Goal: Task Accomplishment & Management: Use online tool/utility

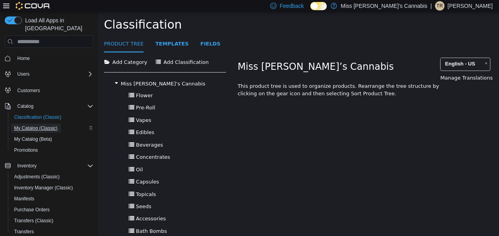
click at [32, 125] on span "My Catalog (Classic)" at bounding box center [36, 128] width 44 height 6
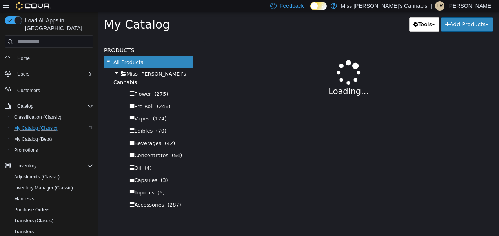
select select "**********"
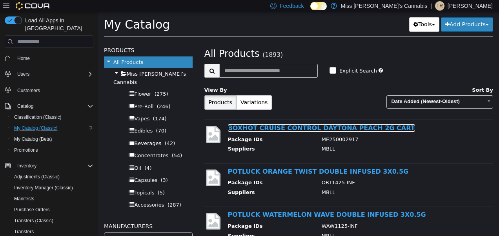
click at [282, 130] on link "BOXHOT CRUISE CONTROL DAYTONA PEACH 2G CART" at bounding box center [321, 127] width 187 height 7
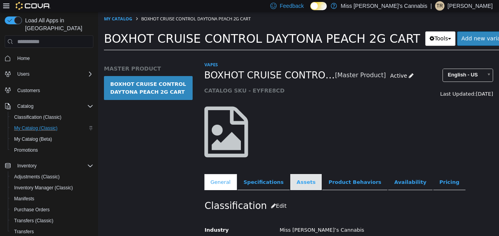
click at [295, 181] on link "Assets" at bounding box center [305, 182] width 31 height 16
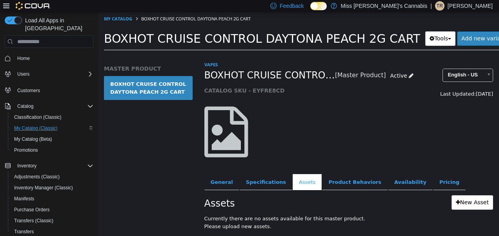
click at [176, 41] on span "BOXHOT CRUISE CONTROL DAYTONA PEACH 2G CART" at bounding box center [262, 39] width 316 height 14
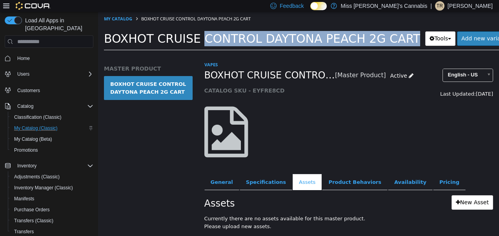
copy div "BOXHOT CRUISE CONTROL DAYTONA PEACH 2G CART Tools Clone Print Labels"
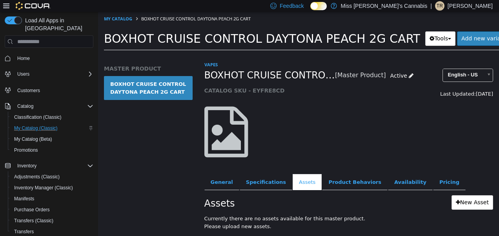
click at [260, 156] on div at bounding box center [248, 136] width 100 height 59
click at [456, 199] on link "New Asset" at bounding box center [472, 202] width 42 height 15
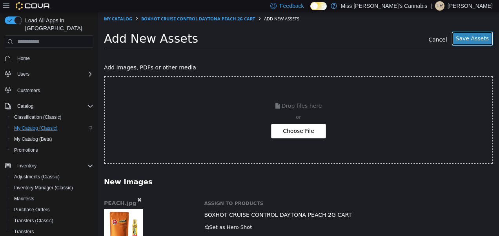
click at [462, 42] on button "Save Assets" at bounding box center [472, 38] width 42 height 15
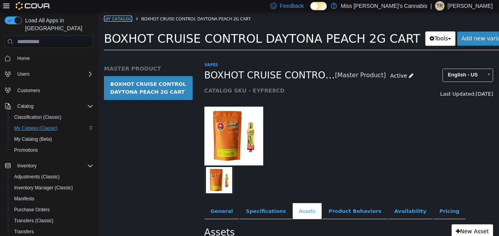
click at [122, 18] on link "My Catalog" at bounding box center [118, 19] width 28 height 6
select select "**********"
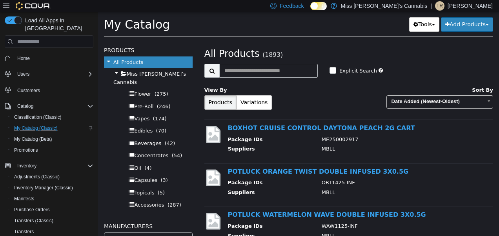
scroll to position [33, 0]
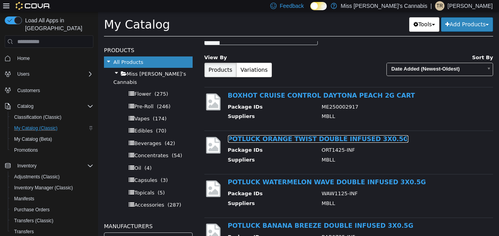
click at [240, 138] on link "POTLUCK ORANGE TWIST DOUBLE INFUSED 3X0.5G" at bounding box center [318, 138] width 181 height 7
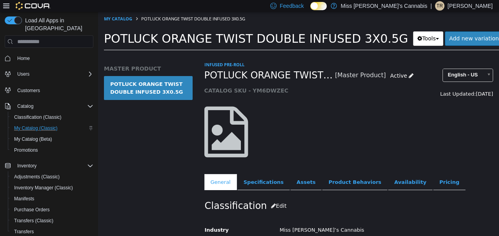
click at [181, 41] on span "POTLUCK ORANGE TWIST DOUBLE INFUSED 3X0.5G" at bounding box center [256, 39] width 304 height 14
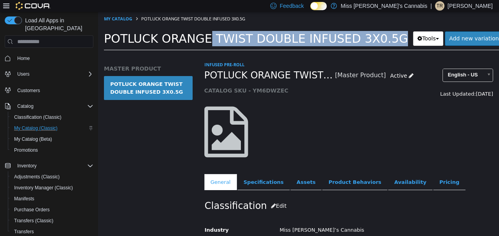
click at [181, 41] on span "POTLUCK ORANGE TWIST DOUBLE INFUSED 3X0.5G" at bounding box center [256, 39] width 304 height 14
copy div "POTLUCK ORANGE TWIST DOUBLE INFUSED 3X0.5G Tools Clone Print Labels"
click at [296, 180] on link "Assets" at bounding box center [305, 182] width 31 height 16
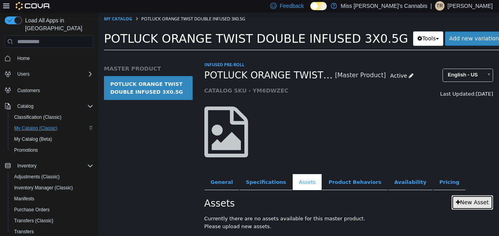
click at [463, 203] on link "New Asset" at bounding box center [472, 202] width 42 height 15
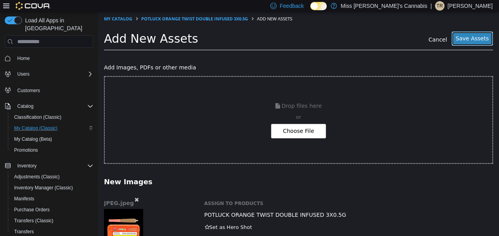
click at [475, 36] on button "Save Assets" at bounding box center [472, 38] width 42 height 15
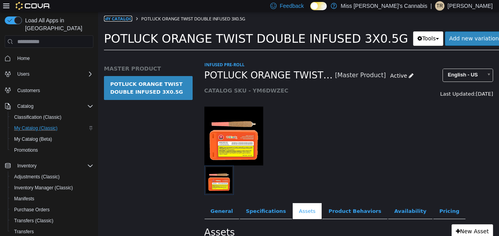
drag, startPoint x: 475, startPoint y: 36, endPoint x: 122, endPoint y: 19, distance: 352.6
click at [122, 19] on link "My Catalog" at bounding box center [118, 19] width 28 height 6
select select "**********"
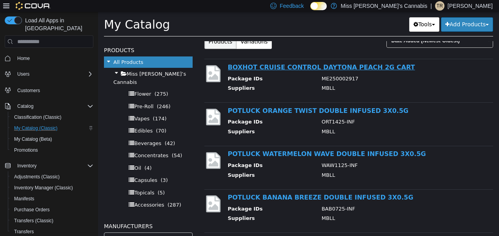
scroll to position [66, 0]
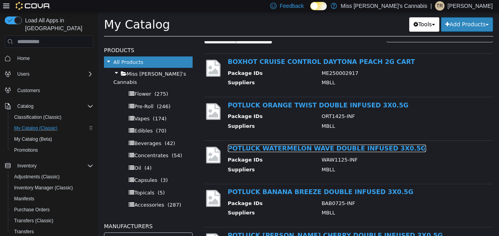
click at [257, 149] on link "POTLUCK WATERMELON WAVE DOUBLE INFUSED 3X0.5G" at bounding box center [327, 148] width 198 height 7
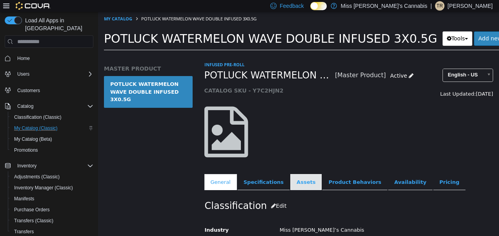
click at [296, 182] on link "Assets" at bounding box center [305, 182] width 31 height 16
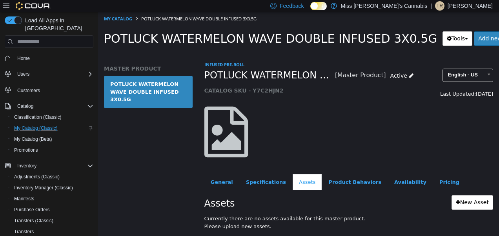
click at [213, 40] on span "POTLUCK WATERMELON WAVE DOUBLE INFUSED 3X0.5G" at bounding box center [270, 39] width 333 height 14
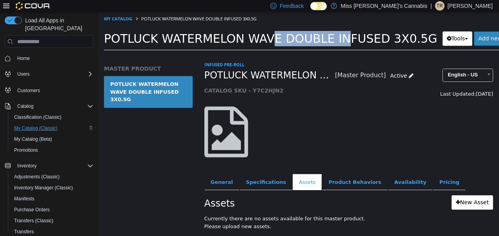
click at [213, 40] on span "POTLUCK WATERMELON WAVE DOUBLE INFUSED 3X0.5G" at bounding box center [270, 39] width 333 height 14
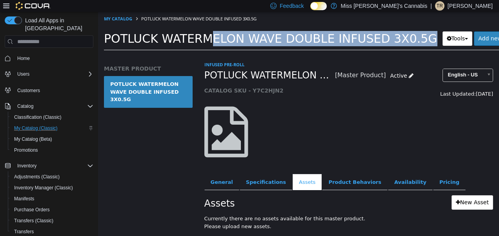
copy div "POTLUCK WATERMELON WAVE DOUBLE INFUSED 3X0.5G Tools Clone Print Labels"
click at [464, 198] on link "New Asset" at bounding box center [472, 202] width 42 height 15
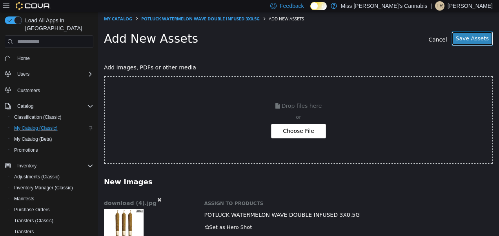
click at [463, 39] on button "Save Assets" at bounding box center [472, 38] width 42 height 15
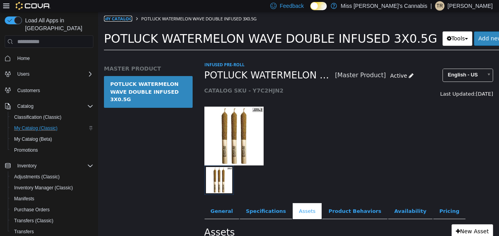
click at [124, 17] on link "My Catalog" at bounding box center [118, 19] width 28 height 6
select select "**********"
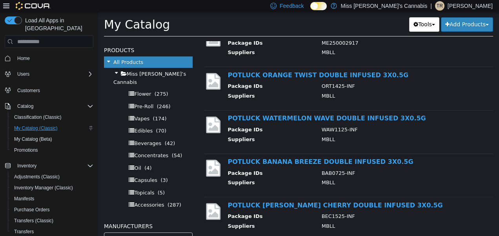
scroll to position [105, 0]
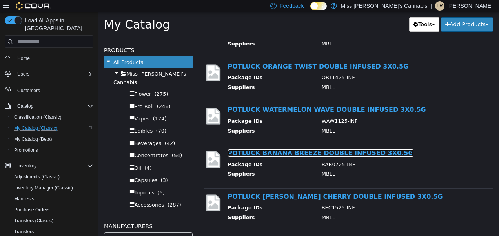
click at [268, 149] on link "POTLUCK BANANA BREEZE DOUBLE INFUSED 3X0.5G" at bounding box center [320, 152] width 185 height 7
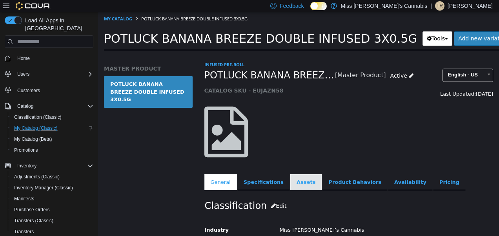
click at [299, 181] on link "Assets" at bounding box center [305, 182] width 31 height 16
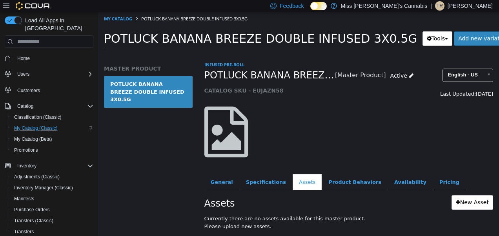
click at [165, 32] on span "POTLUCK BANANA BREEZE DOUBLE INFUSED 3X0.5G" at bounding box center [260, 39] width 313 height 14
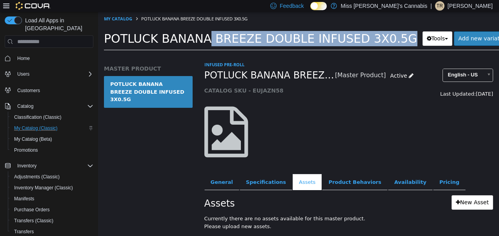
copy div "POTLUCK BANANA BREEZE DOUBLE INFUSED 3X0.5G Tools Clone Print Labels"
click at [473, 205] on link "New Asset" at bounding box center [472, 202] width 42 height 15
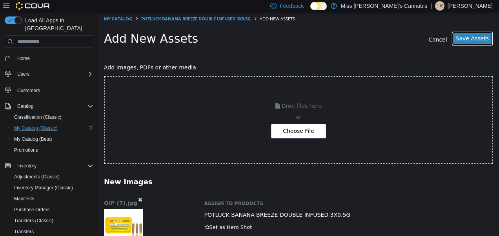
click at [466, 38] on button "Save Assets" at bounding box center [472, 38] width 42 height 15
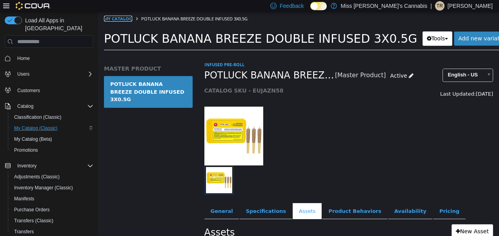
click at [120, 19] on link "My Catalog" at bounding box center [118, 19] width 28 height 6
select select "**********"
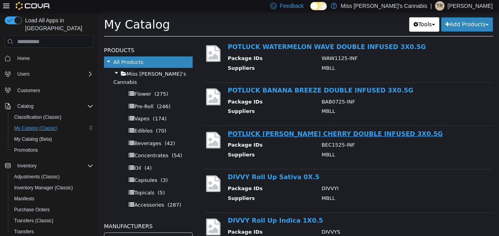
scroll to position [167, 0]
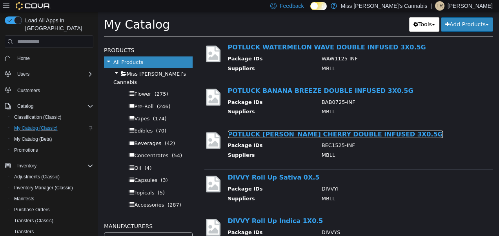
click at [255, 133] on link "POTLUCK [PERSON_NAME] CHERRY DOUBLE INFUSED 3X0.5G" at bounding box center [335, 134] width 215 height 7
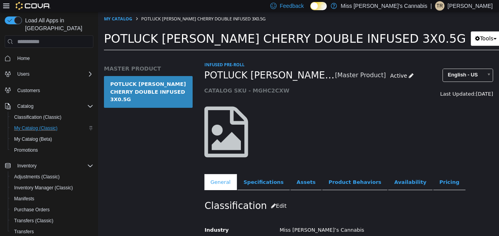
click at [182, 36] on span "POTLUCK [PERSON_NAME] CHERRY DOUBLE INFUSED 3X0.5G" at bounding box center [285, 39] width 362 height 14
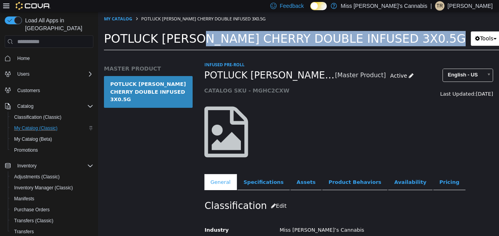
copy div "POTLUCK BERRY CHERRY DOUBLE INFUSED 3X0.5G Tools Clone Print Labels"
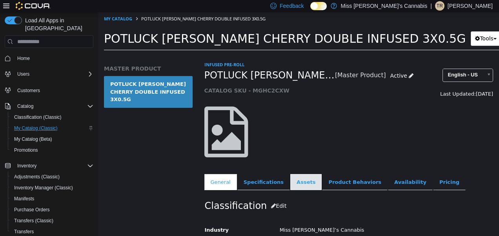
click at [290, 177] on link "Assets" at bounding box center [305, 182] width 31 height 16
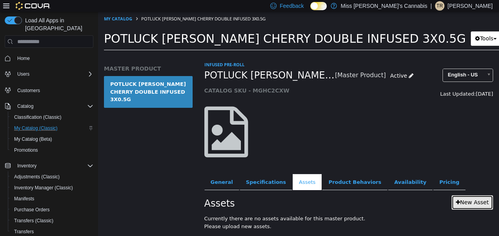
click at [463, 202] on link "New Asset" at bounding box center [472, 202] width 42 height 15
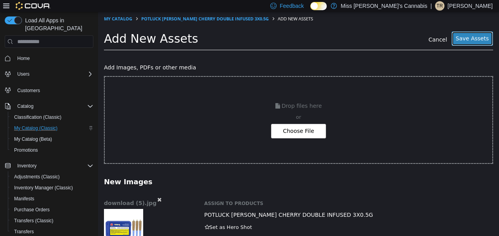
click at [458, 41] on button "Save Assets" at bounding box center [472, 38] width 42 height 15
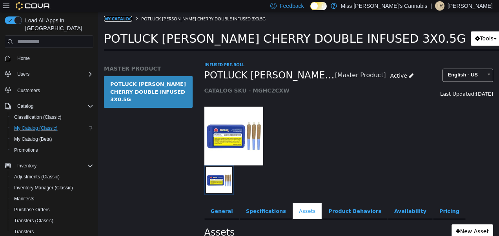
click at [115, 19] on link "My Catalog" at bounding box center [118, 19] width 28 height 6
select select "**********"
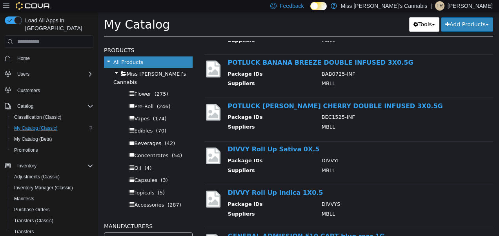
scroll to position [192, 0]
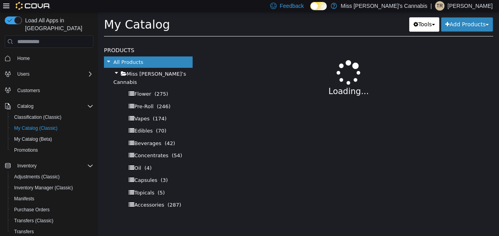
select select "**********"
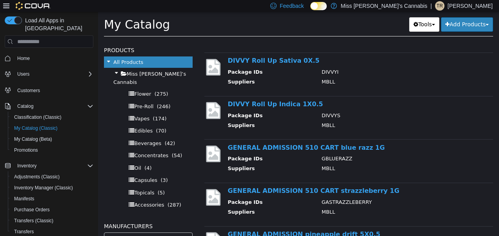
scroll to position [285, 0]
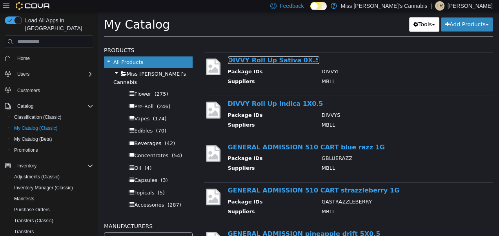
click at [257, 58] on link "DIVVY Roll Up Sativa 0X.5" at bounding box center [274, 59] width 92 height 7
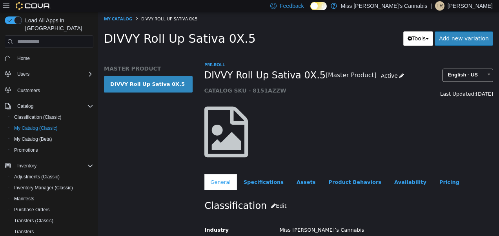
click at [156, 36] on span "DIVVY Roll Up Sativa 0X.5" at bounding box center [180, 39] width 152 height 14
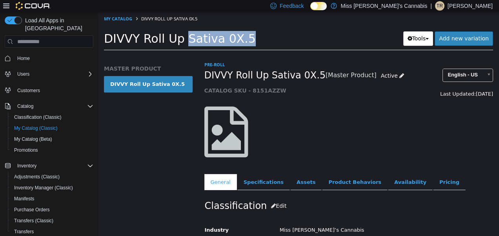
copy div "DIVVY Roll Up Sativa 0X.5 Tools Clone Print Labels"
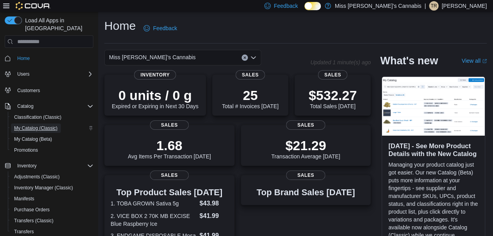
click at [25, 125] on span "My Catalog (Classic)" at bounding box center [36, 128] width 44 height 6
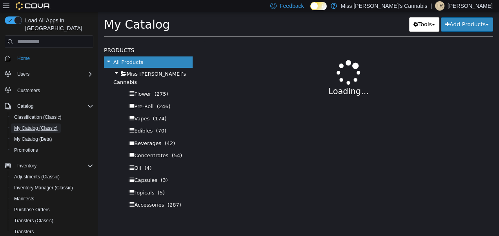
select select "**********"
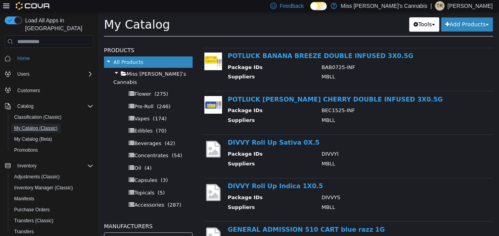
scroll to position [205, 0]
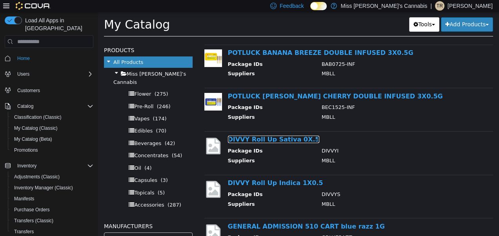
click at [255, 136] on link "DIVVY Roll Up Sativa 0X.5" at bounding box center [274, 139] width 92 height 7
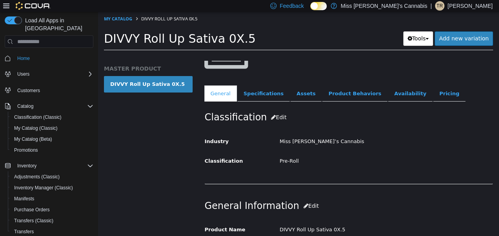
scroll to position [44, 0]
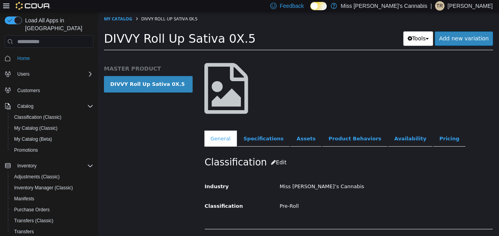
click at [146, 37] on span "DIVVY Roll Up Sativa 0X.5" at bounding box center [180, 39] width 152 height 14
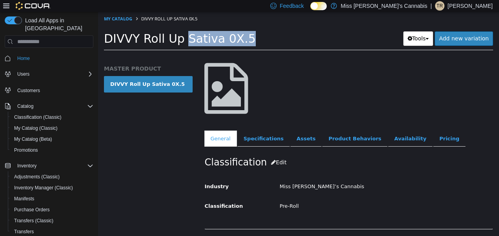
copy div "DIVVY Roll Up Sativa 0X.5 Tools Clone Print Labels"
click at [299, 136] on link "Assets" at bounding box center [305, 139] width 31 height 16
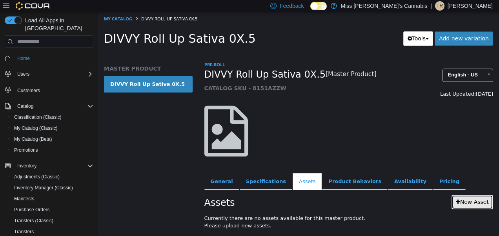
click at [451, 205] on link "New Asset" at bounding box center [472, 202] width 42 height 15
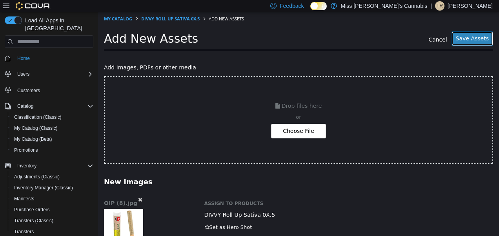
click at [460, 40] on button "Save Assets" at bounding box center [472, 38] width 42 height 15
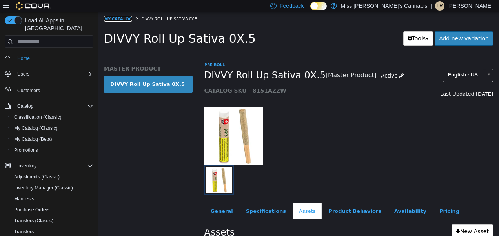
click at [112, 21] on link "My Catalog" at bounding box center [118, 19] width 28 height 6
select select "**********"
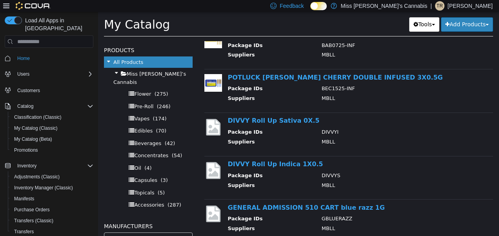
scroll to position [225, 0]
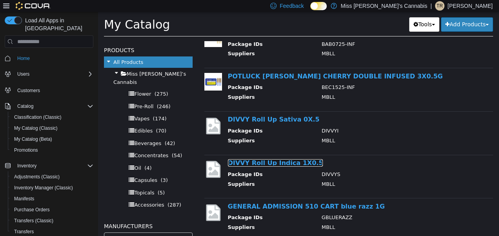
click at [265, 160] on link "DIVVY Roll Up Indica 1X0.5" at bounding box center [275, 162] width 95 height 7
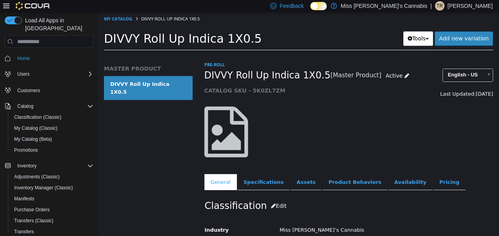
click at [165, 41] on span "DIVVY Roll Up Indica 1X0.5" at bounding box center [183, 39] width 158 height 14
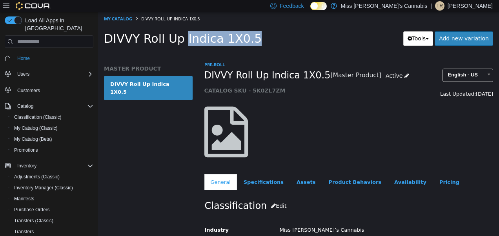
click at [165, 41] on span "DIVVY Roll Up Indica 1X0.5" at bounding box center [183, 39] width 158 height 14
copy div "DIVVY Roll Up Indica 1X0.5 Tools Clone Print Labels"
click at [293, 182] on link "Assets" at bounding box center [305, 182] width 31 height 16
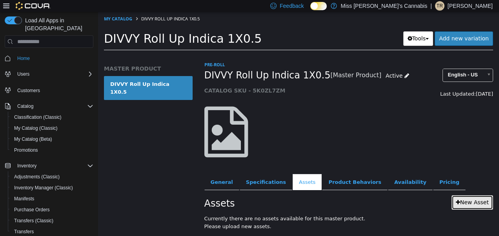
click at [464, 205] on link "New Asset" at bounding box center [472, 202] width 42 height 15
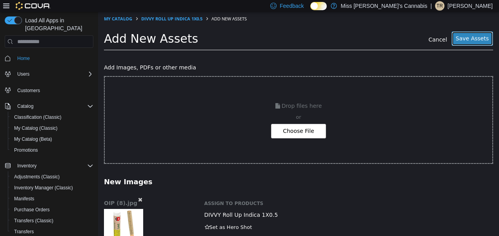
click at [469, 41] on button "Save Assets" at bounding box center [472, 38] width 42 height 15
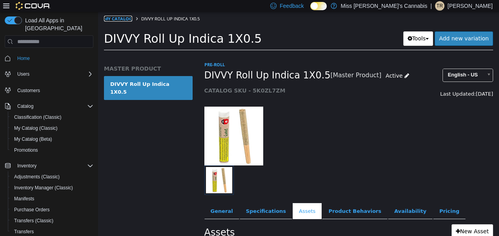
click at [118, 18] on link "My Catalog" at bounding box center [118, 19] width 28 height 6
select select "**********"
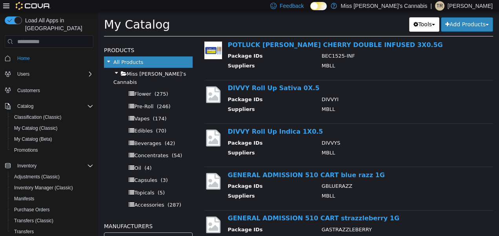
scroll to position [269, 0]
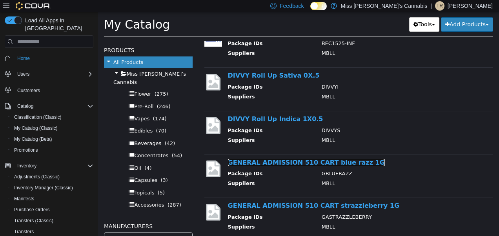
click at [270, 159] on link "GENERAL ADMISSION 510 CART blue razz 1G" at bounding box center [306, 162] width 157 height 7
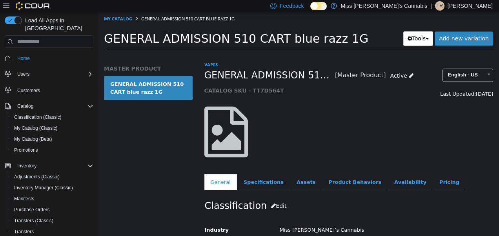
drag, startPoint x: 184, startPoint y: 42, endPoint x: 180, endPoint y: 36, distance: 7.2
click at [180, 36] on span "GENERAL ADMISSION 510 CART blue razz 1G" at bounding box center [236, 39] width 264 height 14
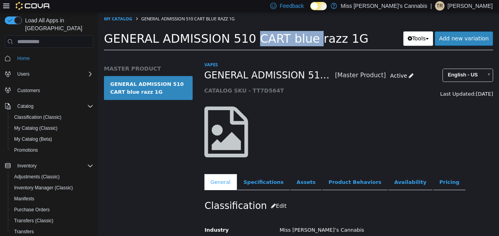
click at [180, 36] on span "GENERAL ADMISSION 510 CART blue razz 1G" at bounding box center [236, 39] width 264 height 14
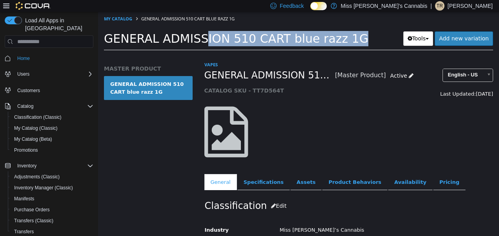
copy div "GENERAL ADMISSION 510 CART blue razz 1G Tools Clone Print Labels"
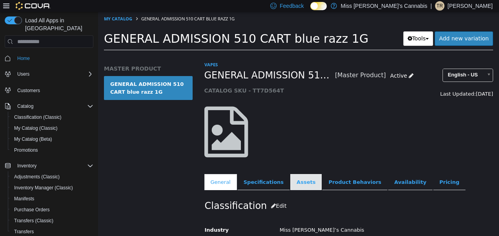
click at [296, 179] on link "Assets" at bounding box center [305, 182] width 31 height 16
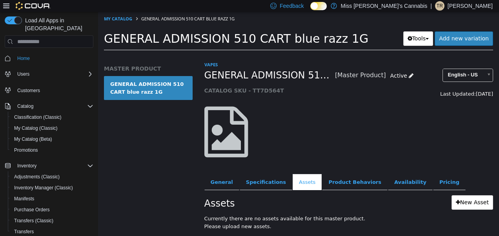
scroll to position [20, 0]
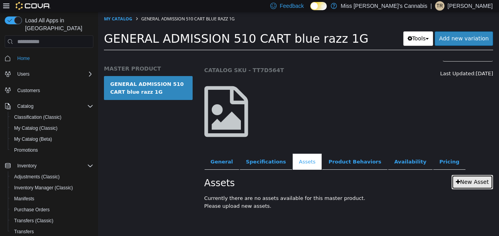
click at [457, 185] on link "New Asset" at bounding box center [472, 182] width 42 height 15
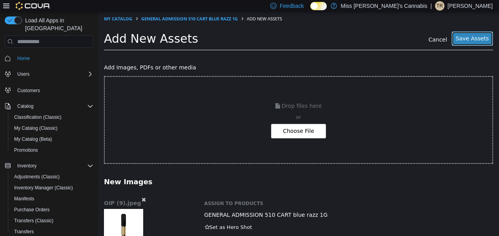
click at [461, 41] on button "Save Assets" at bounding box center [472, 38] width 42 height 15
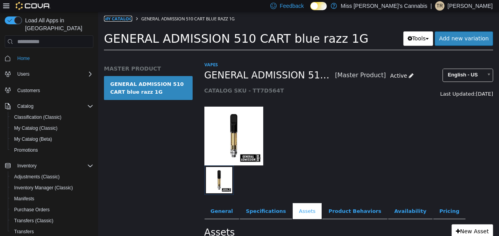
click at [111, 20] on link "My Catalog" at bounding box center [118, 19] width 28 height 6
select select "**********"
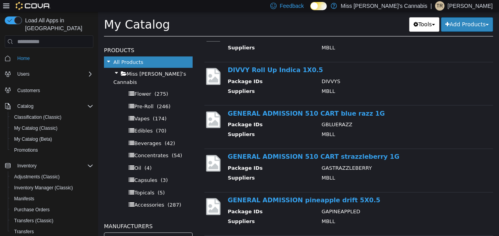
scroll to position [319, 0]
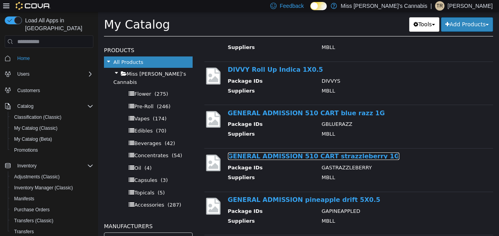
click at [276, 155] on link "GENERAL ADMISSION 510 CART strazzleberry 1G" at bounding box center [314, 156] width 172 height 7
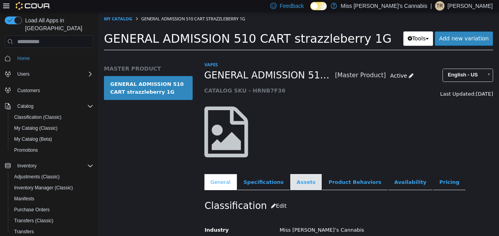
click at [290, 184] on link "Assets" at bounding box center [305, 182] width 31 height 16
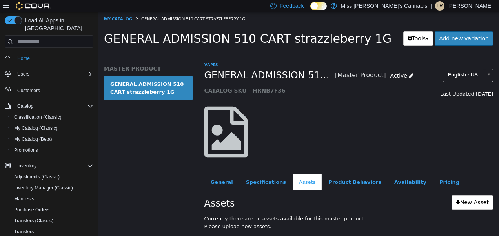
scroll to position [20, 0]
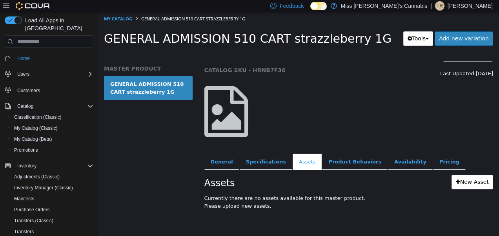
click at [464, 191] on div "Assets New Asset Currently there are no assets available for this master produc…" at bounding box center [348, 194] width 301 height 48
click at [460, 184] on link "New Asset" at bounding box center [472, 182] width 42 height 15
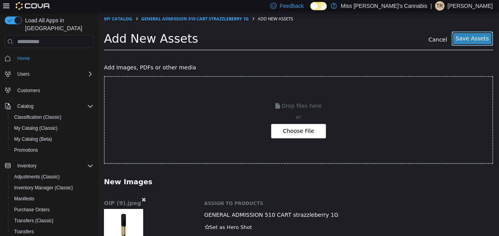
click at [467, 38] on button "Save Assets" at bounding box center [472, 38] width 42 height 15
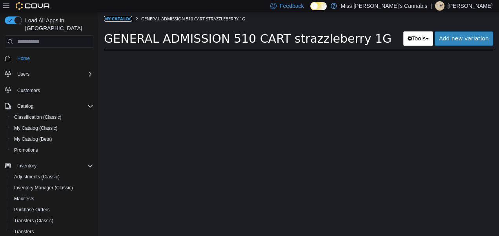
click at [118, 20] on link "My Catalog" at bounding box center [118, 19] width 28 height 6
select select "**********"
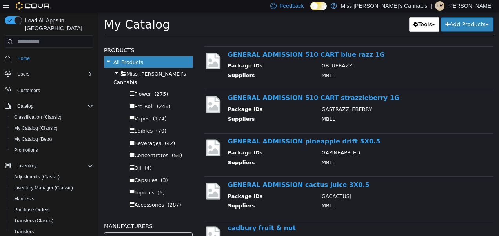
scroll to position [381, 0]
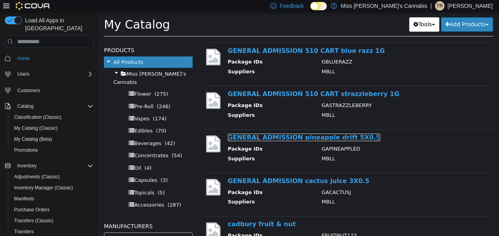
click at [267, 136] on link "GENERAL ADMISSION pineapple drift 5X0.5" at bounding box center [304, 137] width 153 height 7
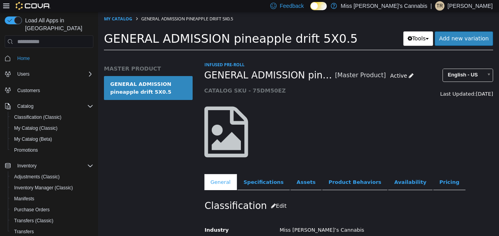
click at [186, 40] on span "GENERAL ADMISSION pineapple drift 5X0.5" at bounding box center [231, 39] width 254 height 14
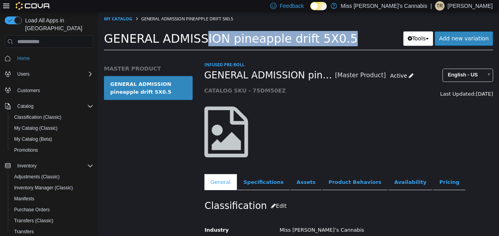
click at [186, 40] on span "GENERAL ADMISSION pineapple drift 5X0.5" at bounding box center [231, 39] width 254 height 14
copy div "GENERAL ADMISSION pineapple drift 5X0.5 Tools Clone Print Labels"
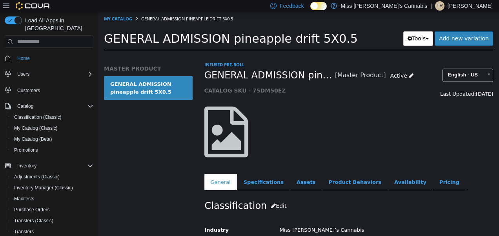
click at [294, 169] on div "Infused Pre-Roll GENERAL ADMISSION pineapple drift 5X0.5 [Master Product] Activ…" at bounding box center [348, 125] width 289 height 129
click at [300, 186] on link "Assets" at bounding box center [305, 182] width 31 height 16
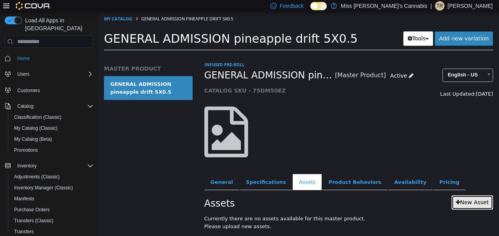
click at [466, 196] on link "New Asset" at bounding box center [472, 202] width 42 height 15
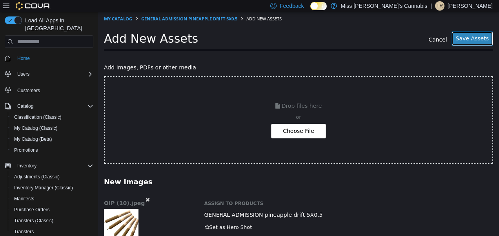
click at [457, 39] on button "Save Assets" at bounding box center [472, 38] width 42 height 15
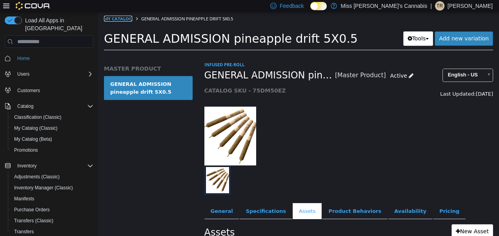
click at [111, 20] on link "My Catalog" at bounding box center [118, 19] width 28 height 6
select select "**********"
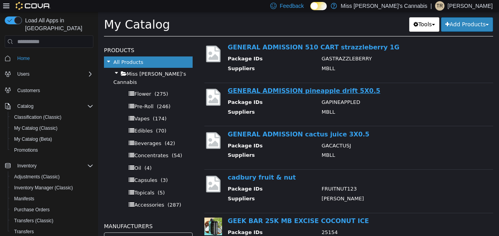
scroll to position [429, 0]
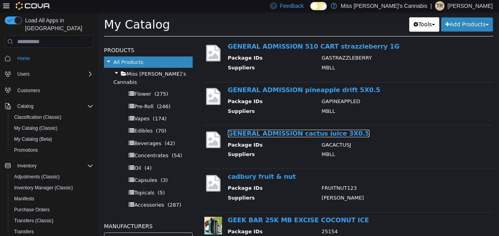
click at [263, 130] on link "GENERAL ADMISSION cactus juice 3X0.5" at bounding box center [299, 133] width 142 height 7
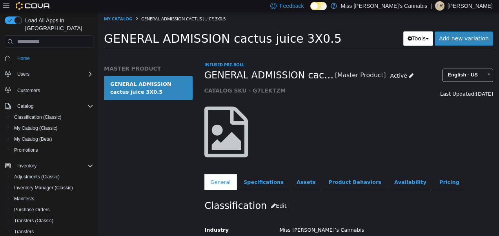
click at [176, 38] on span "GENERAL ADMISSION cactus juice 3X0.5" at bounding box center [223, 39] width 238 height 14
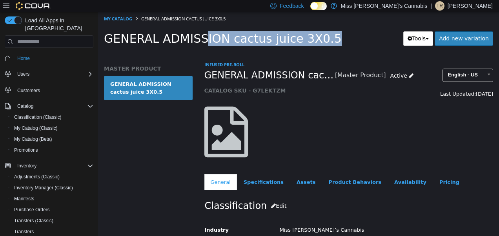
copy div "GENERAL ADMISSION cactus juice 3X0.5 Tools Clone Print Labels"
click at [292, 184] on link "Assets" at bounding box center [305, 182] width 31 height 16
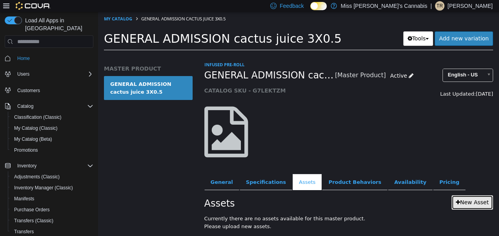
click at [462, 200] on link "New Asset" at bounding box center [472, 202] width 42 height 15
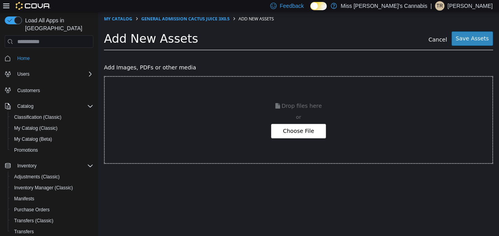
click at [134, 184] on html "Saving Bulk Changes... × All assets have been saved My Catalog GENERAL ADMISSIO…" at bounding box center [298, 98] width 401 height 173
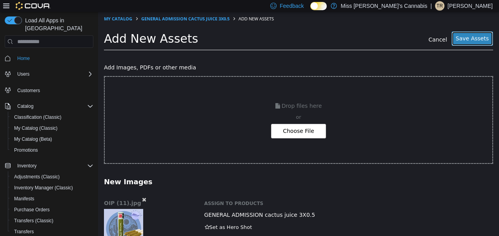
click at [466, 40] on button "Save Assets" at bounding box center [472, 38] width 42 height 15
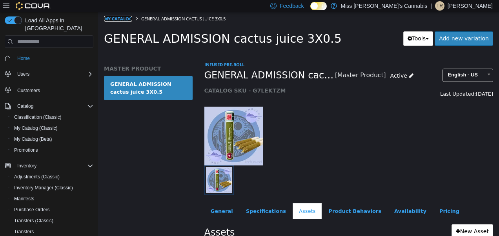
click at [119, 18] on link "My Catalog" at bounding box center [118, 19] width 28 height 6
select select "**********"
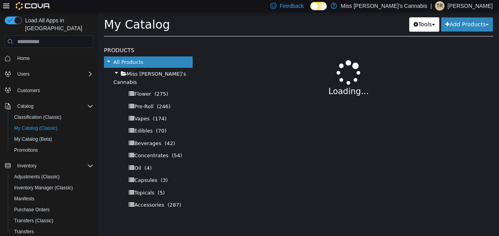
select select "**********"
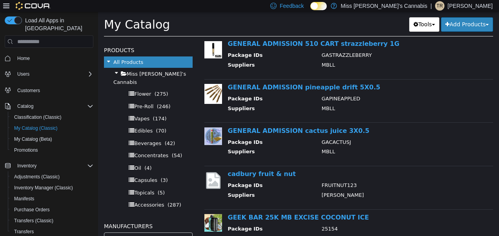
scroll to position [407, 0]
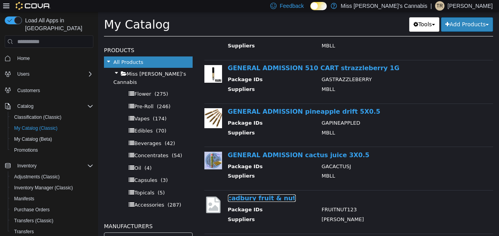
click at [251, 197] on link "cadbury fruit & nut" at bounding box center [262, 198] width 68 height 7
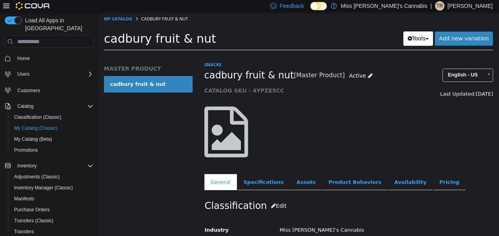
click at [151, 44] on span "cadbury fruit & nut" at bounding box center [160, 39] width 112 height 14
copy div "cadbury fruit & nut Tools Clone Print Labels"
click at [167, 40] on span "cadbury fruit & nut" at bounding box center [160, 39] width 112 height 14
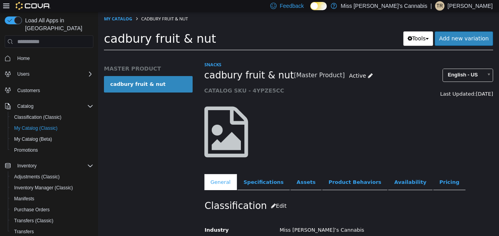
click at [167, 40] on span "cadbury fruit & nut" at bounding box center [160, 39] width 112 height 14
click at [290, 187] on link "Assets" at bounding box center [305, 182] width 31 height 16
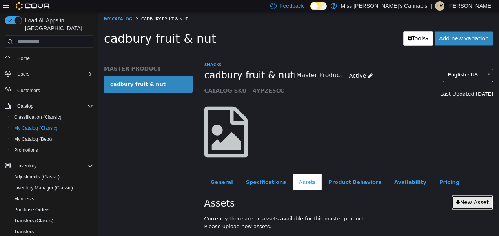
click at [466, 206] on link "New Asset" at bounding box center [472, 202] width 42 height 15
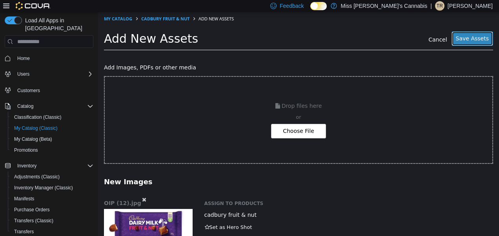
click at [462, 33] on button "Save Assets" at bounding box center [472, 38] width 42 height 15
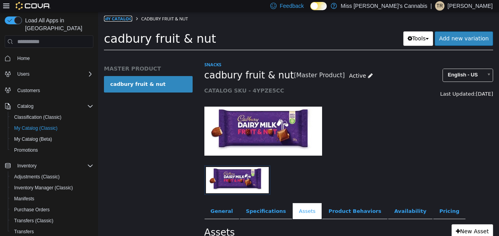
click at [107, 18] on link "My Catalog" at bounding box center [118, 19] width 28 height 6
select select "**********"
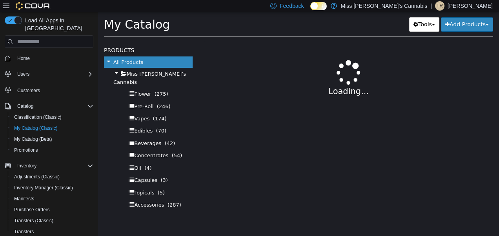
select select "**********"
